Goal: Task Accomplishment & Management: Manage account settings

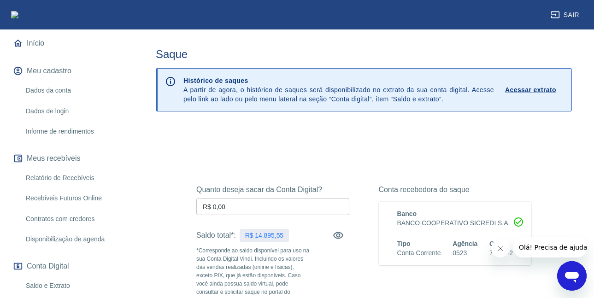
scroll to position [138, 0]
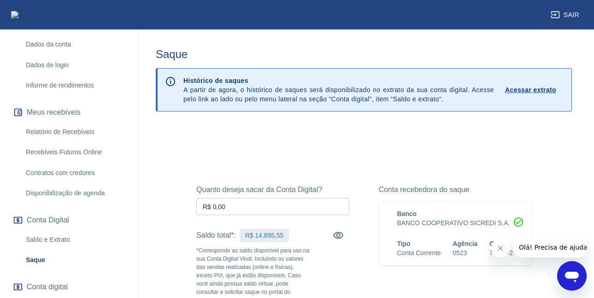
click at [61, 128] on link "Relatório de Recebíveis" at bounding box center [74, 132] width 105 height 19
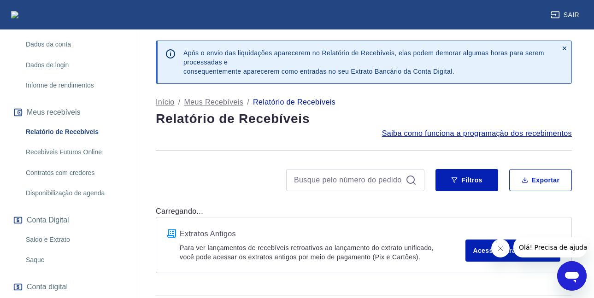
scroll to position [26, 0]
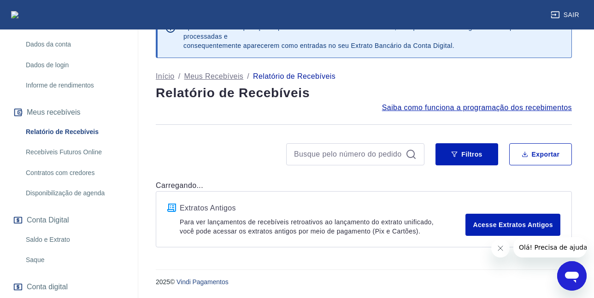
click at [499, 250] on icon "Fechar mensagem da empresa" at bounding box center [499, 248] width 7 height 7
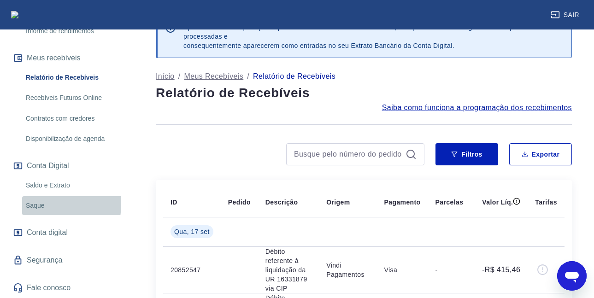
click at [38, 204] on link "Saque" at bounding box center [74, 205] width 105 height 19
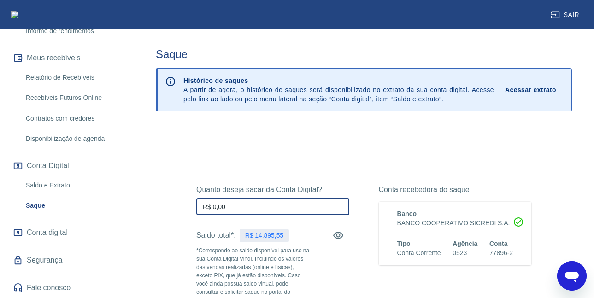
click at [228, 209] on input "R$ 0,00" at bounding box center [272, 206] width 153 height 17
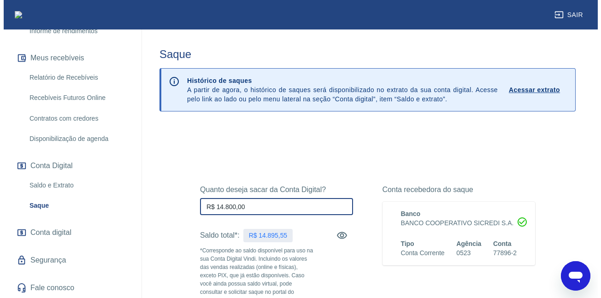
scroll to position [166, 0]
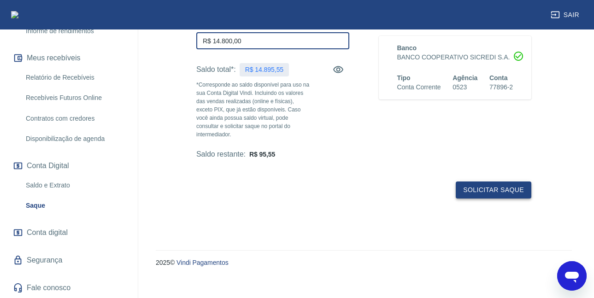
type input "R$ 14.800,00"
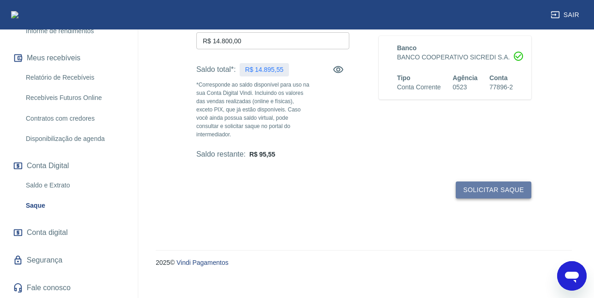
click at [507, 183] on button "Solicitar saque" at bounding box center [494, 189] width 76 height 17
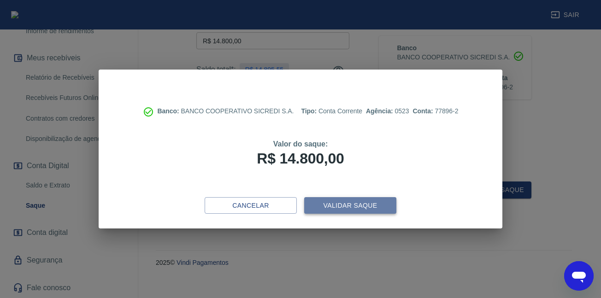
click at [381, 206] on button "Validar saque" at bounding box center [350, 205] width 92 height 17
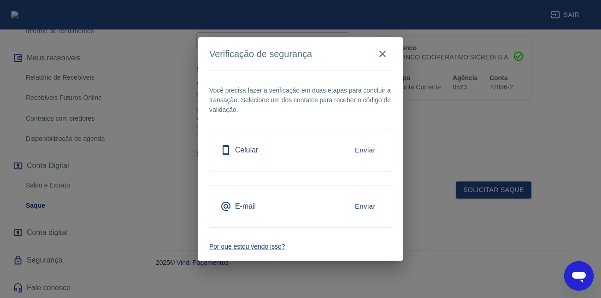
click at [348, 162] on div "Celular Enviar" at bounding box center [300, 149] width 182 height 41
click at [362, 154] on button "Enviar" at bounding box center [365, 149] width 31 height 19
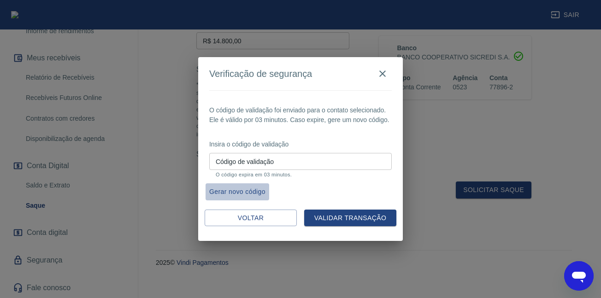
click at [231, 193] on button "Gerar novo código" at bounding box center [237, 191] width 64 height 17
